Goal: Find specific page/section: Find specific page/section

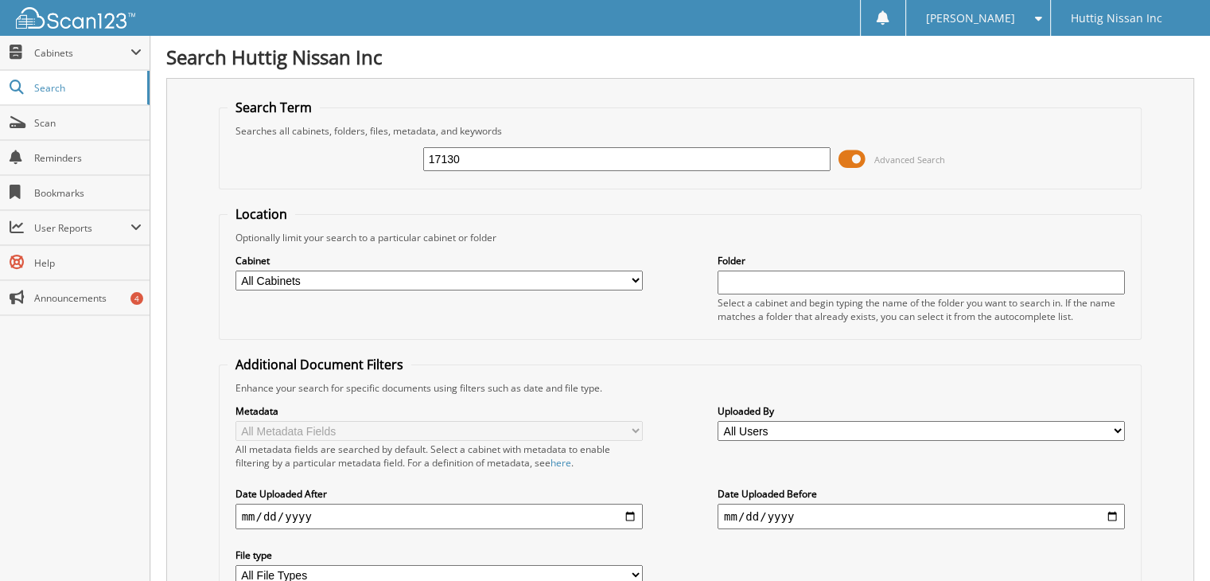
type input "17130"
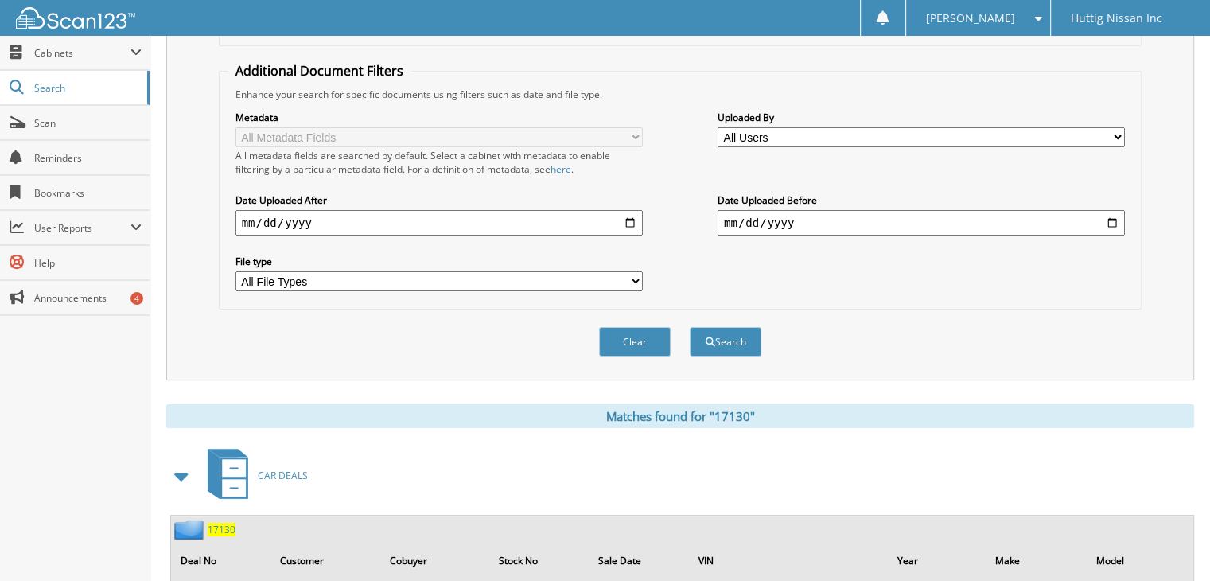
scroll to position [398, 0]
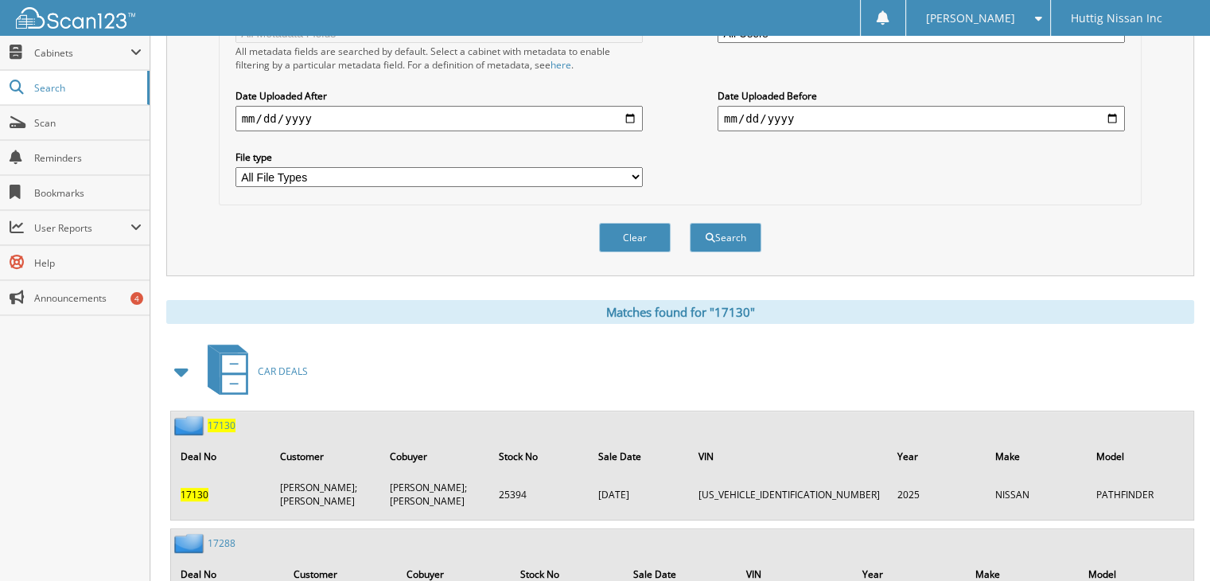
click at [227, 419] on span "17130" at bounding box center [222, 426] width 28 height 14
